Goal: Transaction & Acquisition: Purchase product/service

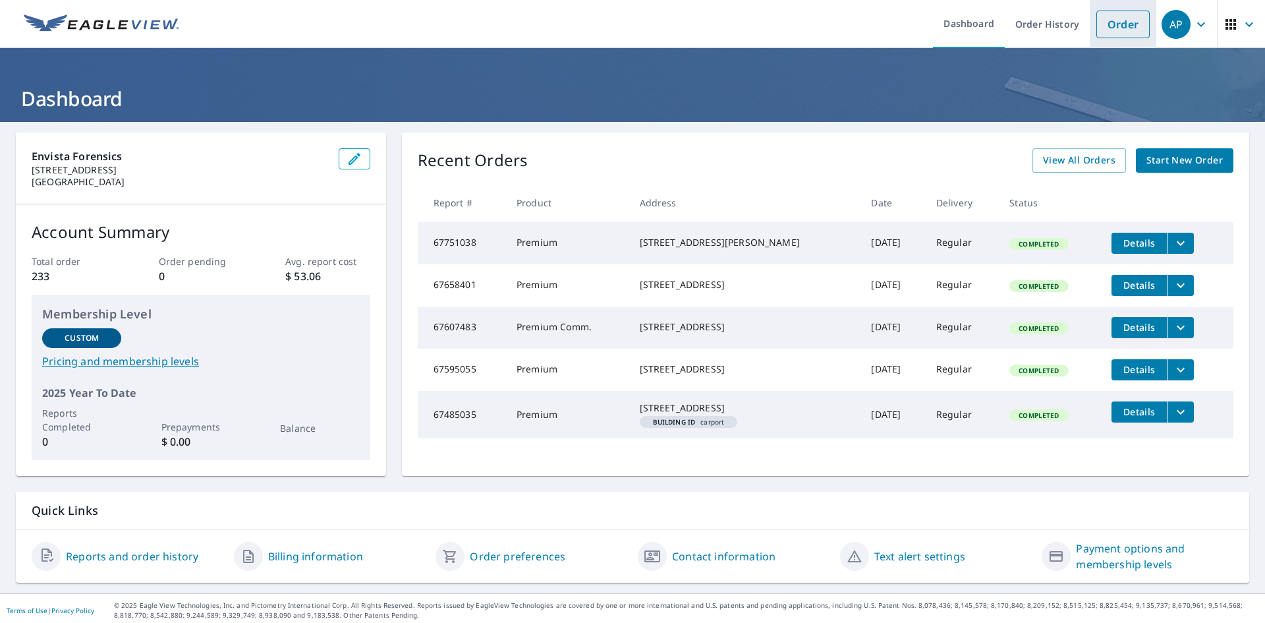
click at [1115, 28] on link "Order" at bounding box center [1122, 25] width 53 height 28
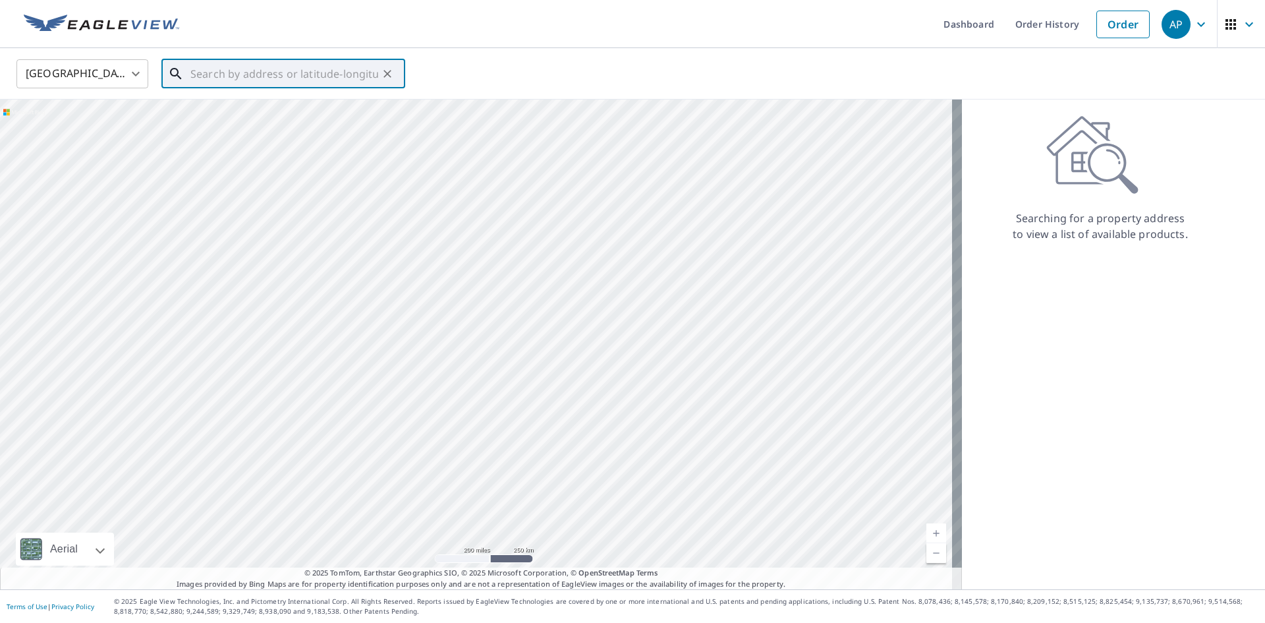
click at [220, 75] on input "text" at bounding box center [284, 73] width 188 height 37
paste input "[STREET_ADDRESS]"
click at [273, 114] on span "[STREET_ADDRESS]" at bounding box center [291, 112] width 207 height 16
type input "[STREET_ADDRESS][PERSON_NAME]"
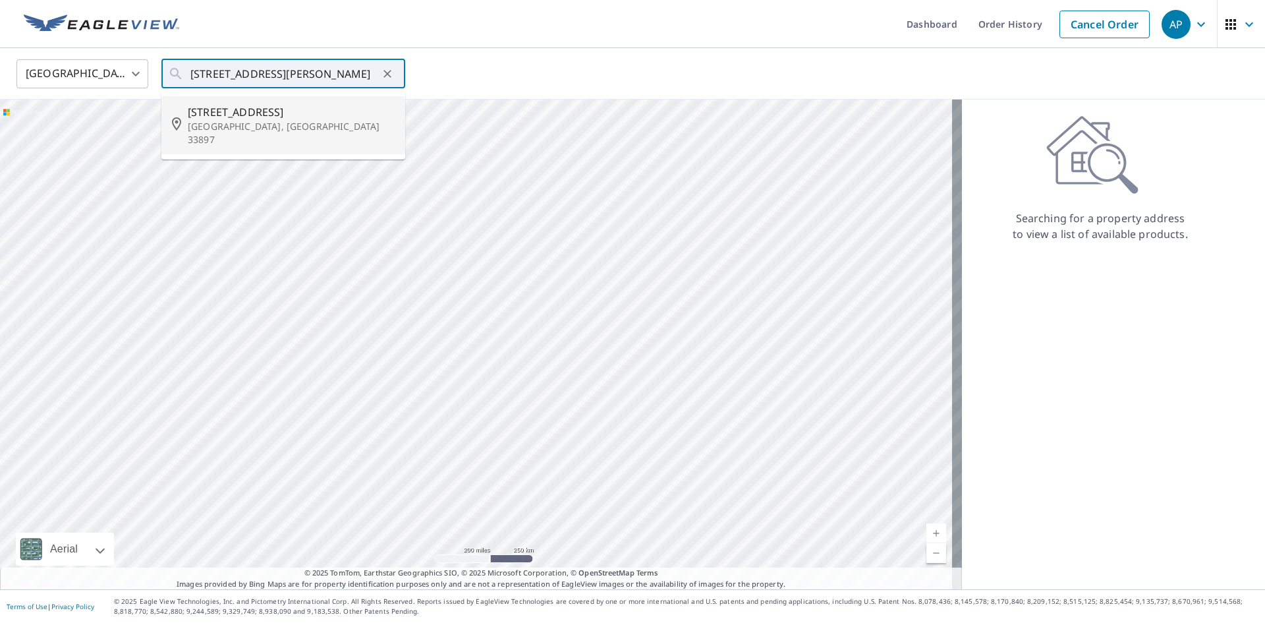
scroll to position [0, 0]
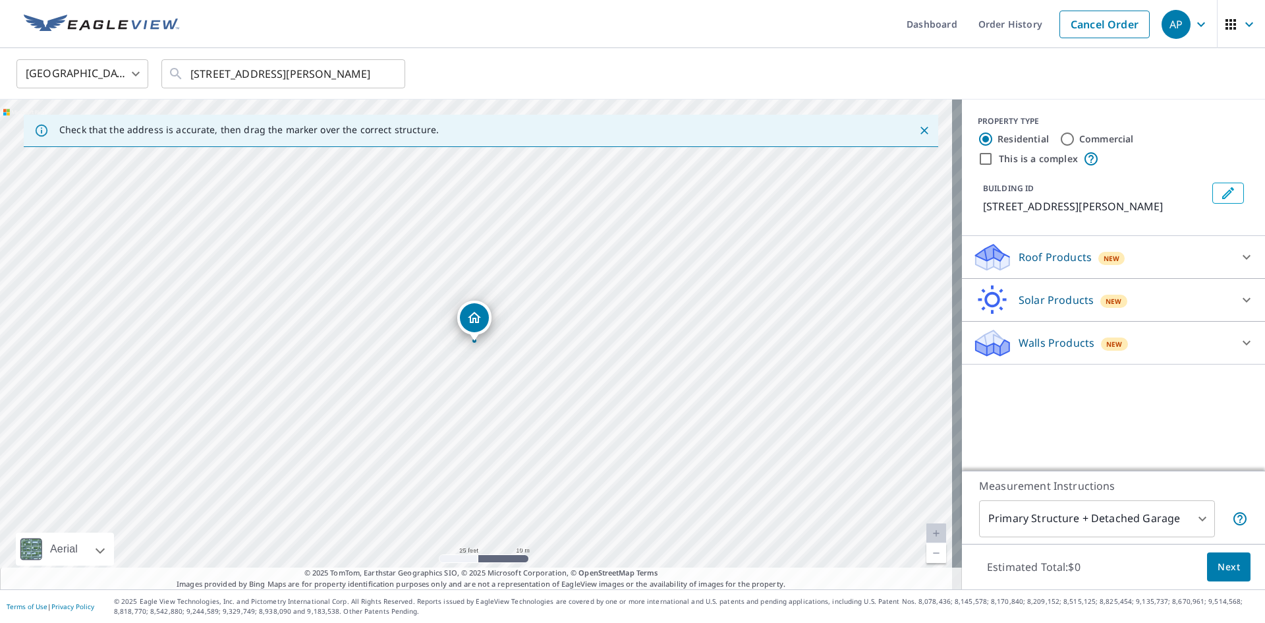
click at [1046, 265] on p "Roof Products" at bounding box center [1055, 257] width 73 height 16
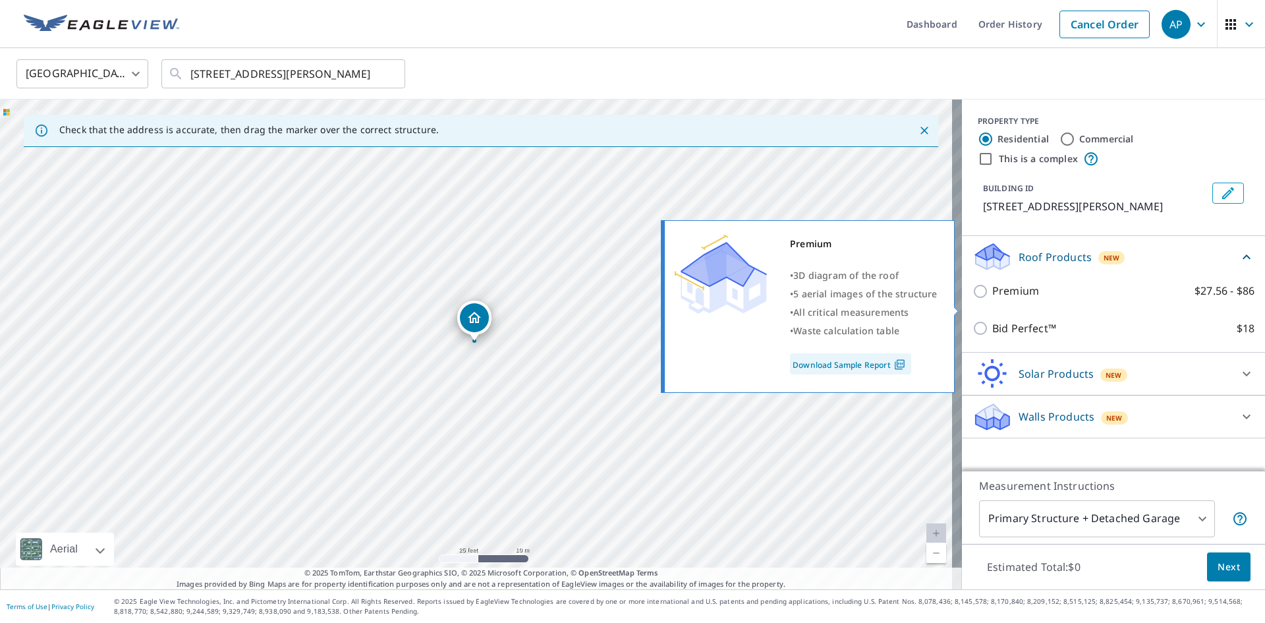
click at [974, 299] on input "Premium $27.56 - $86" at bounding box center [982, 291] width 20 height 16
checkbox input "true"
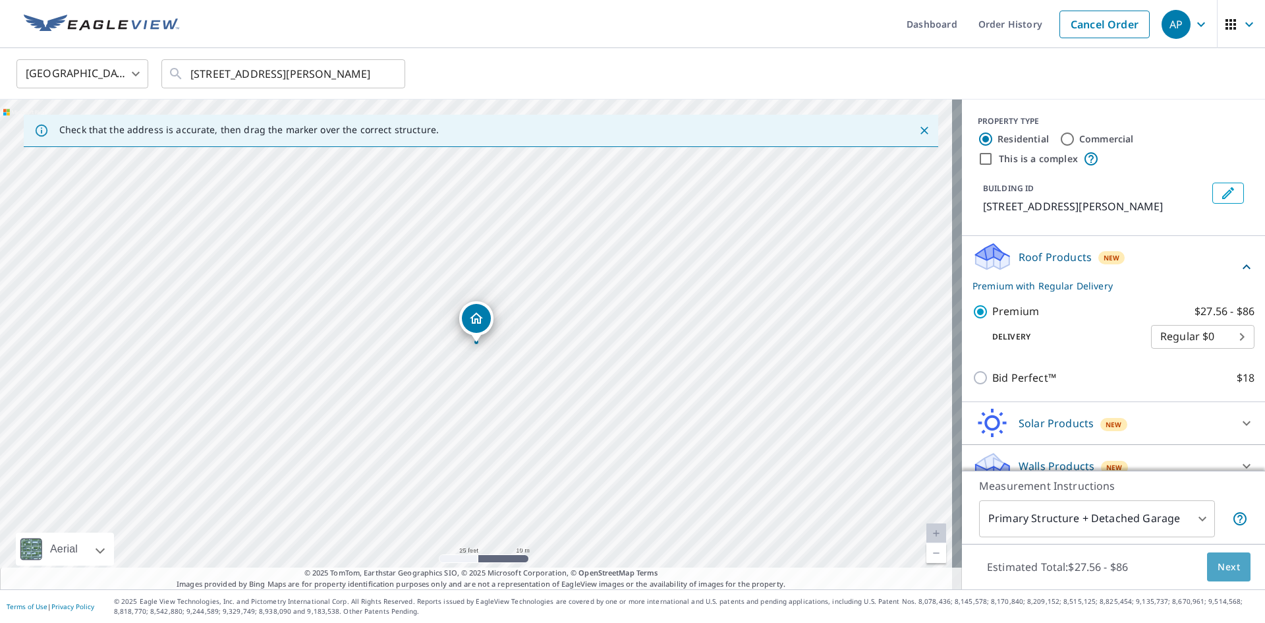
click at [1218, 561] on span "Next" at bounding box center [1229, 567] width 22 height 16
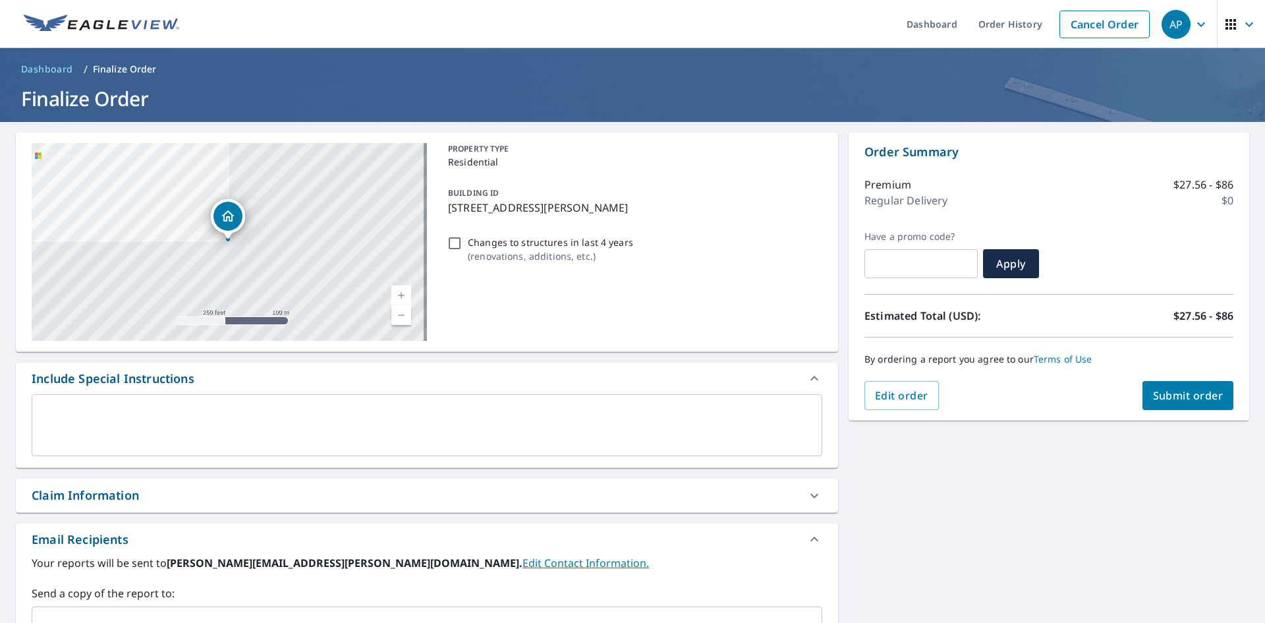
click at [1169, 394] on span "Submit order" at bounding box center [1188, 395] width 70 height 14
checkbox input "true"
